Goal: Task Accomplishment & Management: Manage account settings

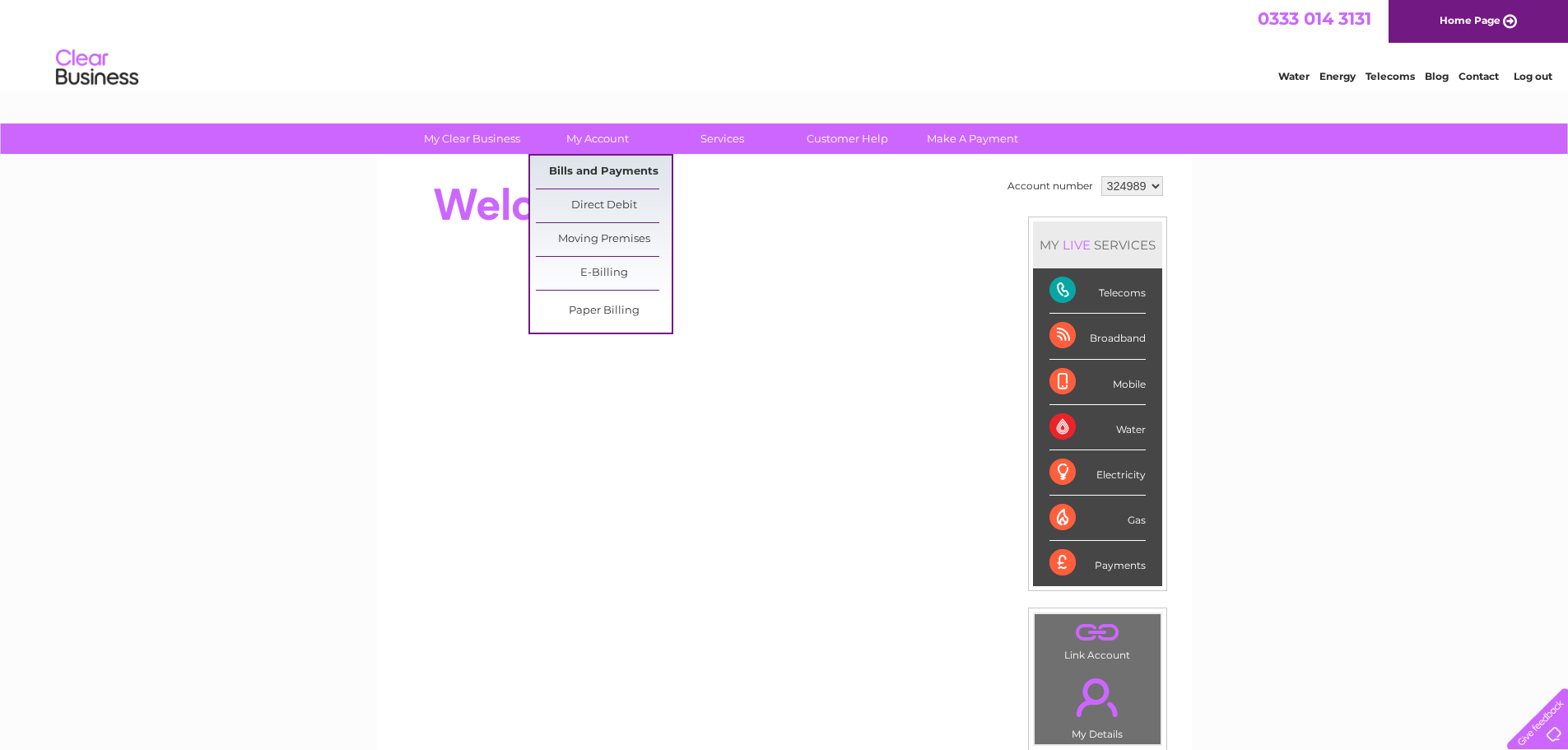
click at [593, 167] on link "Bills and Payments" at bounding box center [603, 171] width 136 height 33
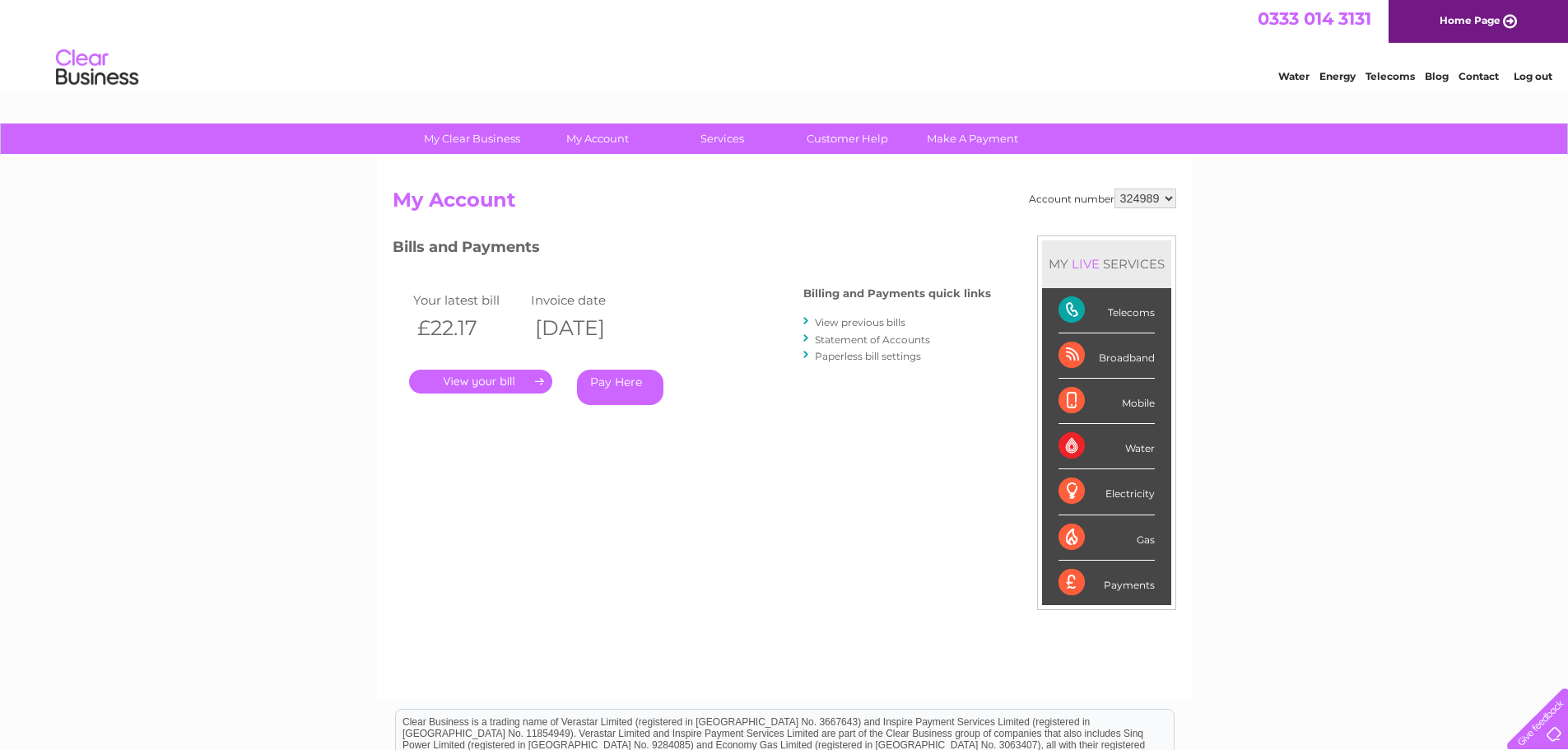
click at [849, 321] on link "View previous bills" at bounding box center [860, 322] width 90 height 12
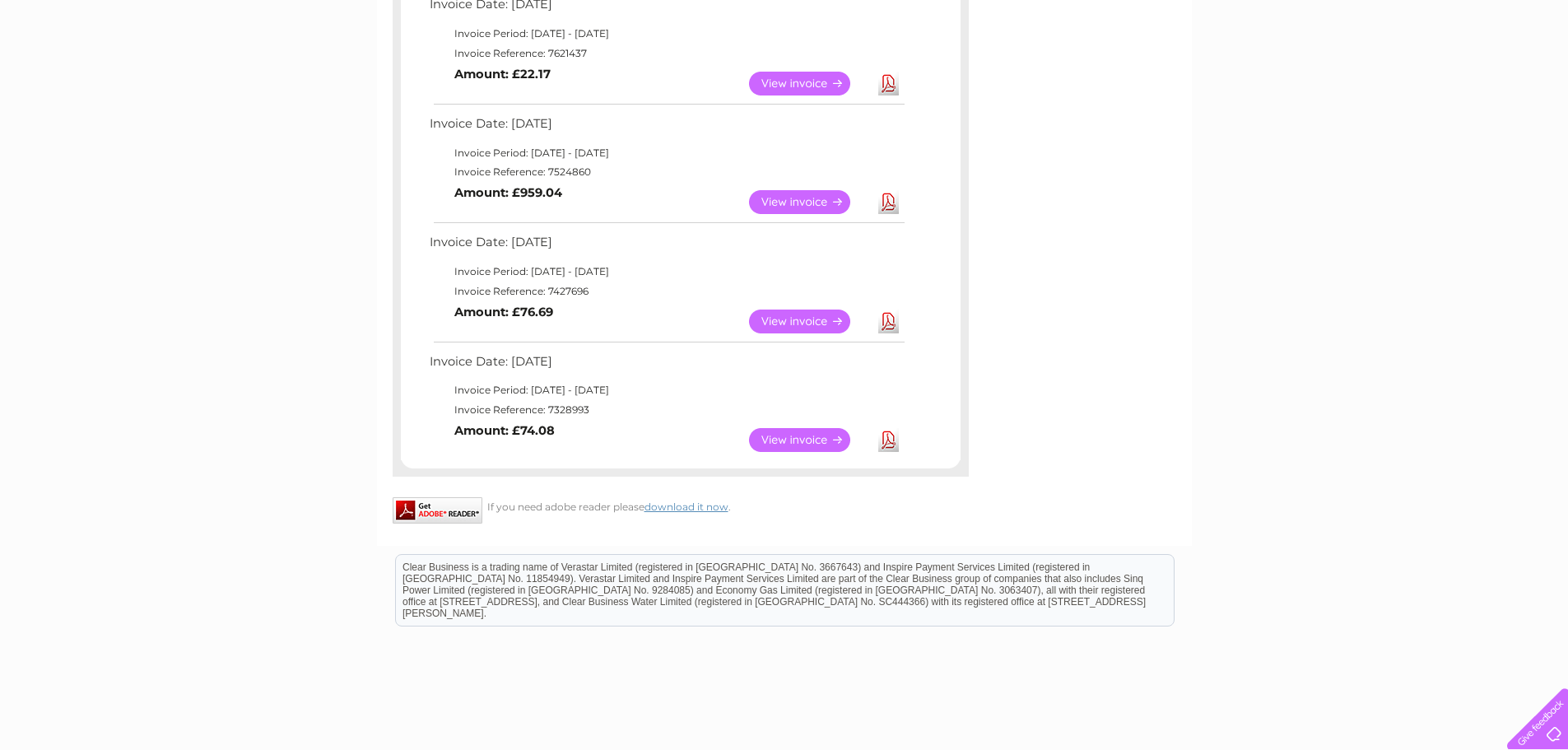
scroll to position [329, 0]
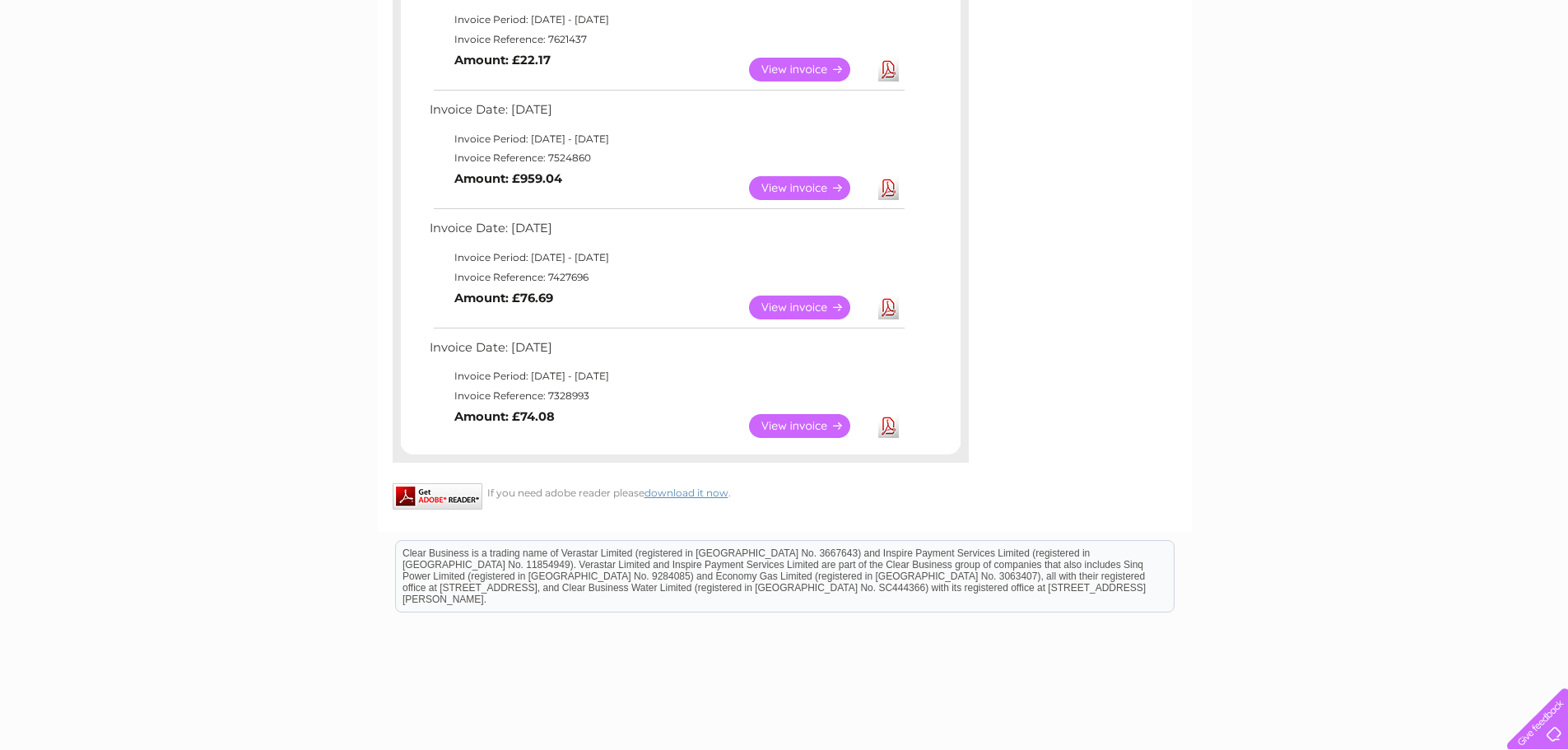
click at [787, 430] on link "View" at bounding box center [809, 426] width 121 height 24
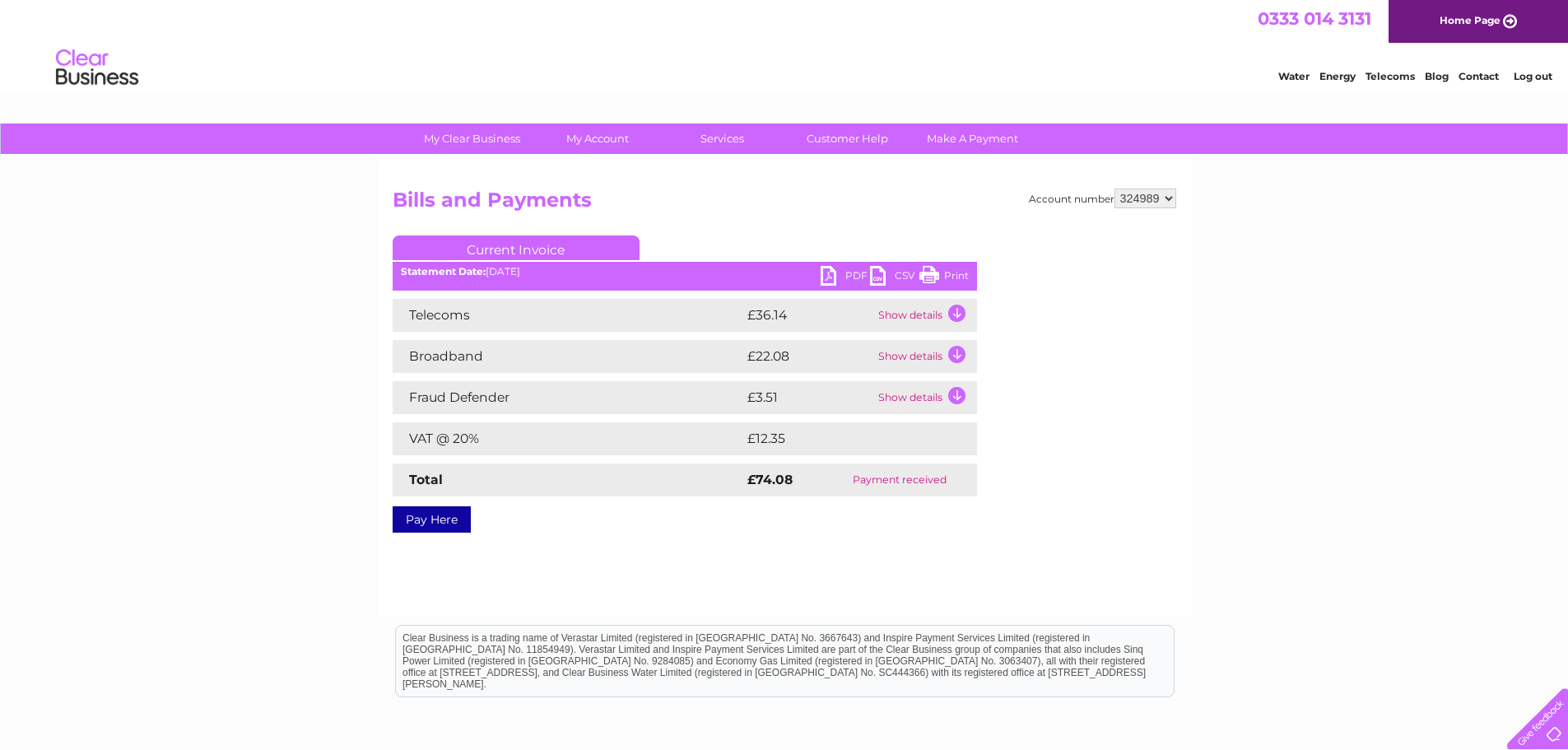
click at [913, 316] on td "Show details" at bounding box center [925, 315] width 103 height 33
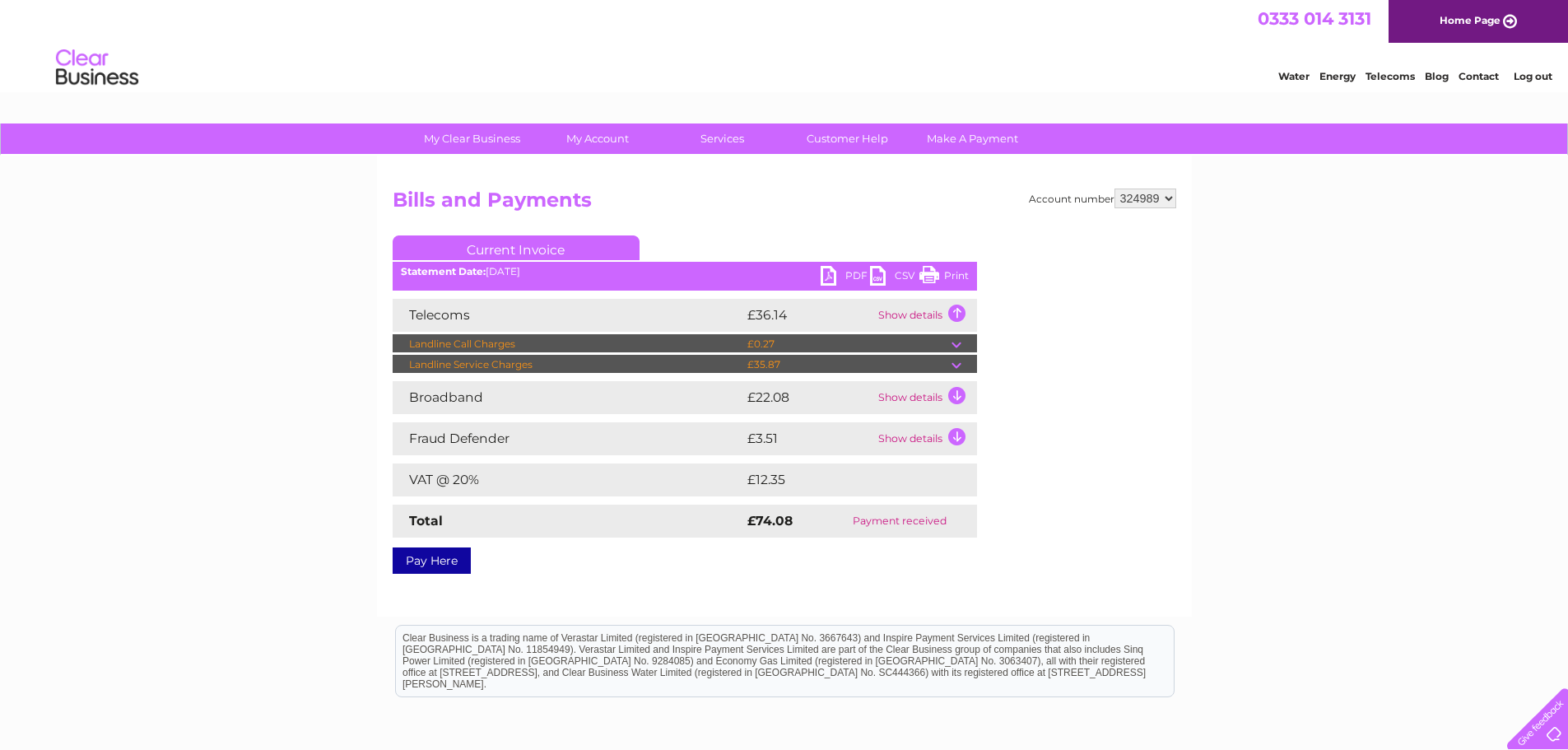
click at [1186, 443] on div "Account number 324989 Bills and Payments Current Invoice PDF CSV Print" at bounding box center [784, 386] width 815 height 461
click at [828, 281] on link "PDF" at bounding box center [846, 277] width 50 height 24
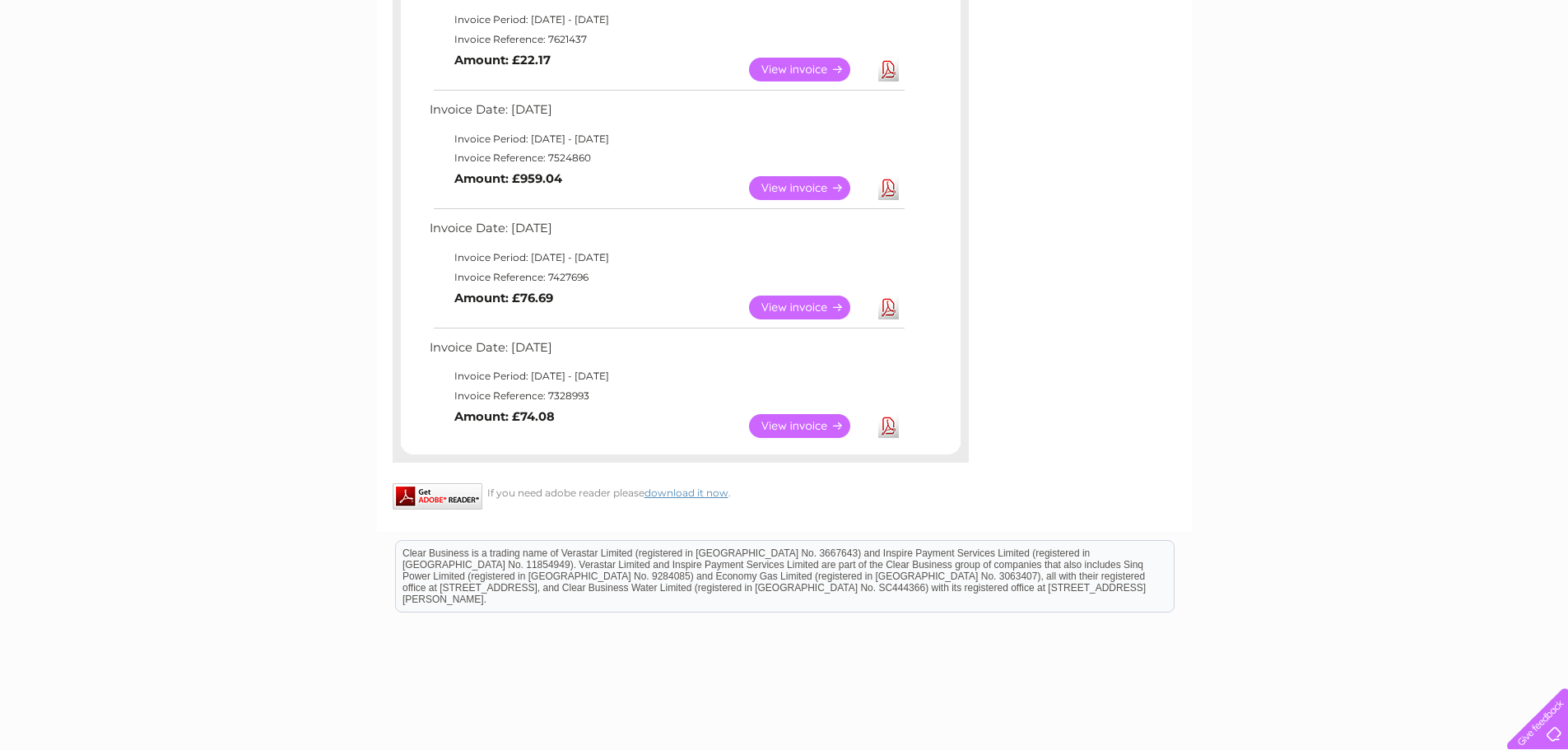
click at [792, 313] on link "View" at bounding box center [809, 307] width 121 height 24
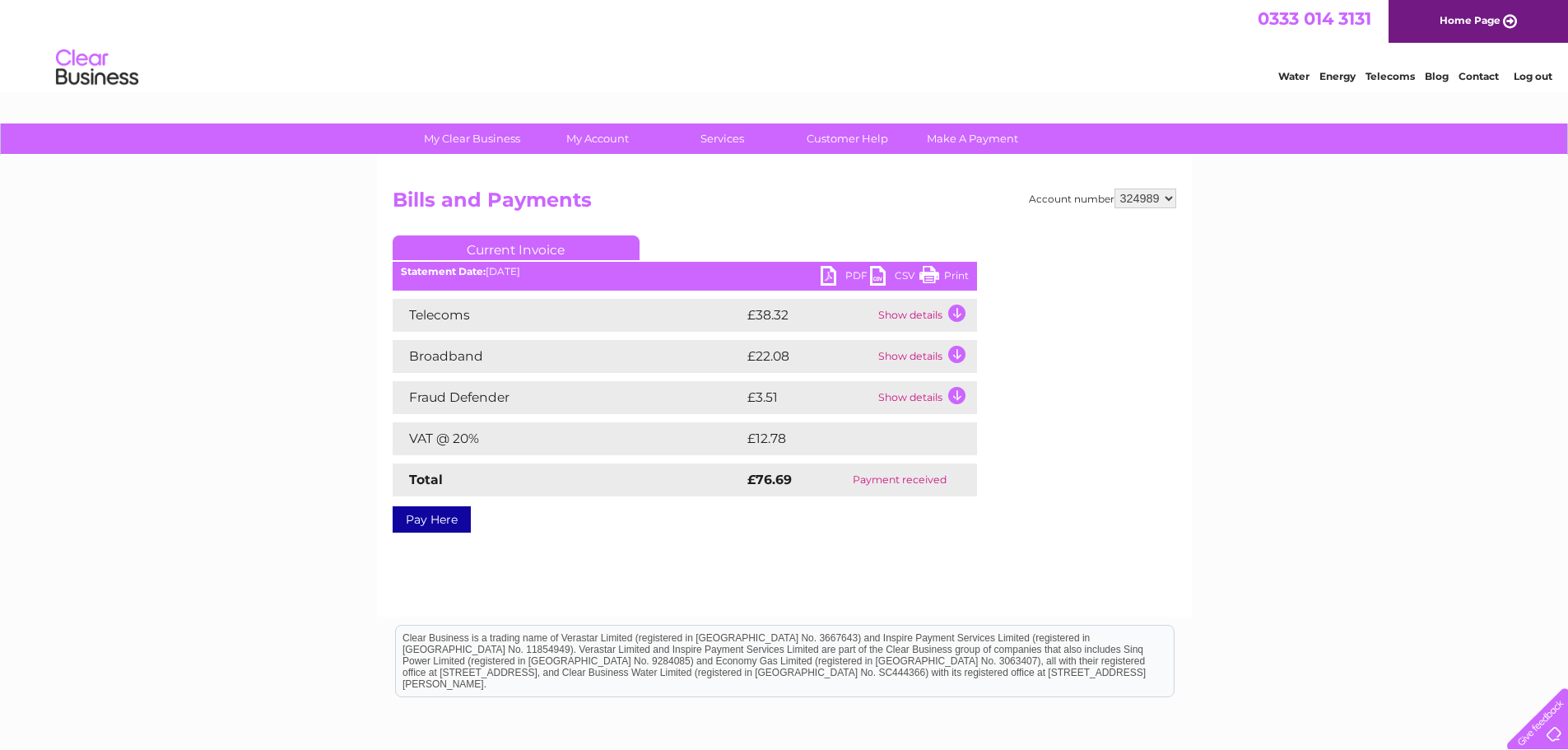
click at [954, 274] on link "Print" at bounding box center [944, 277] width 50 height 24
click at [895, 317] on td "Show details" at bounding box center [925, 315] width 103 height 33
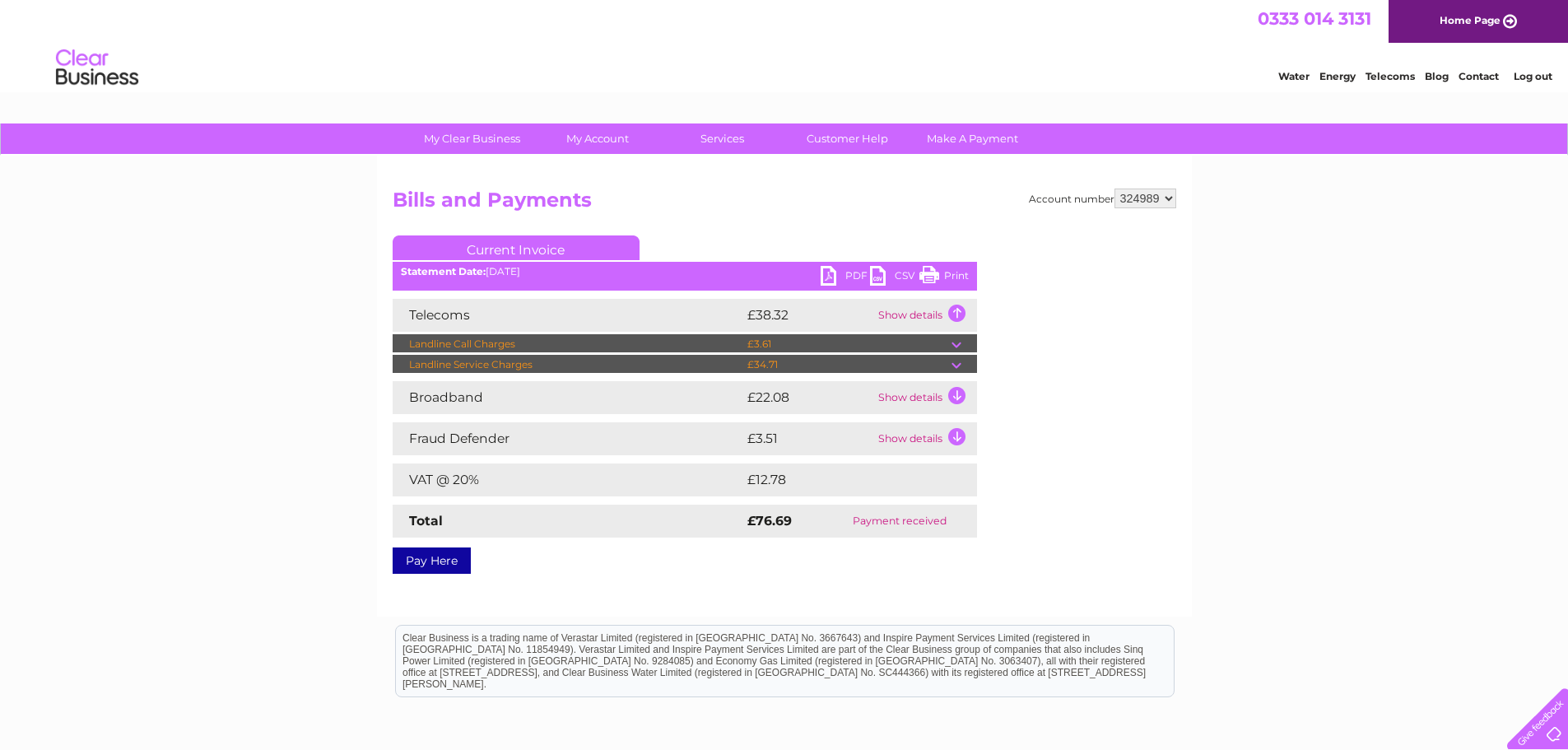
click at [822, 270] on link "PDF" at bounding box center [846, 277] width 50 height 24
